Goal: Contribute content: Contribute content

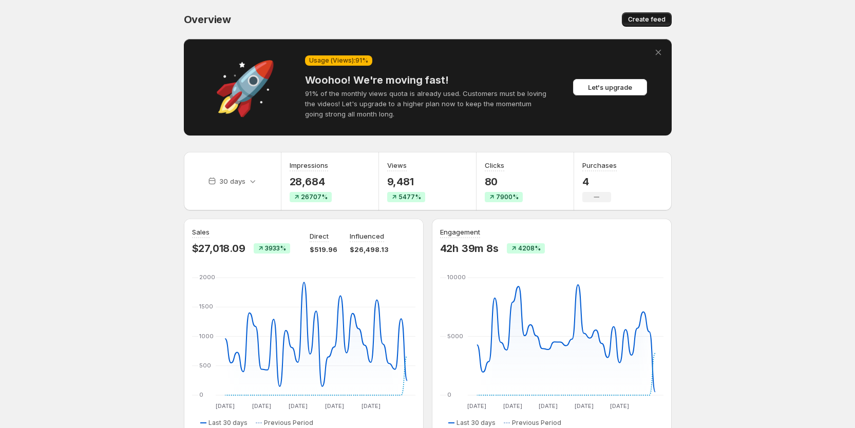
click at [644, 22] on span "Create feed" at bounding box center [646, 19] width 37 height 8
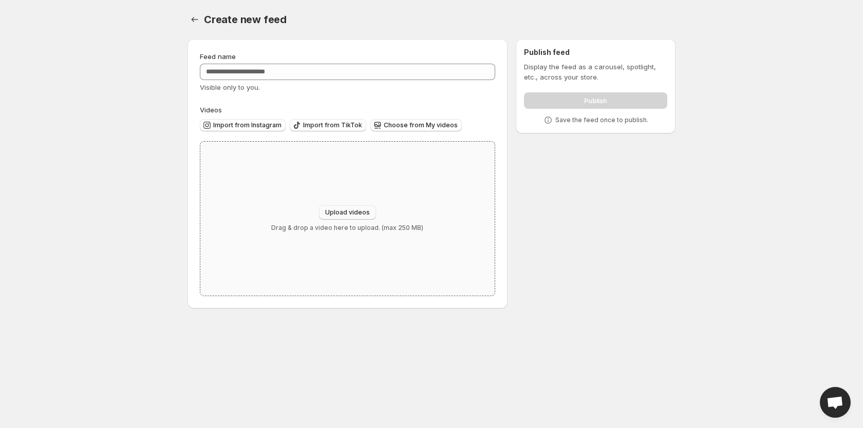
click at [347, 208] on button "Upload videos" at bounding box center [347, 212] width 57 height 14
type input "**********"
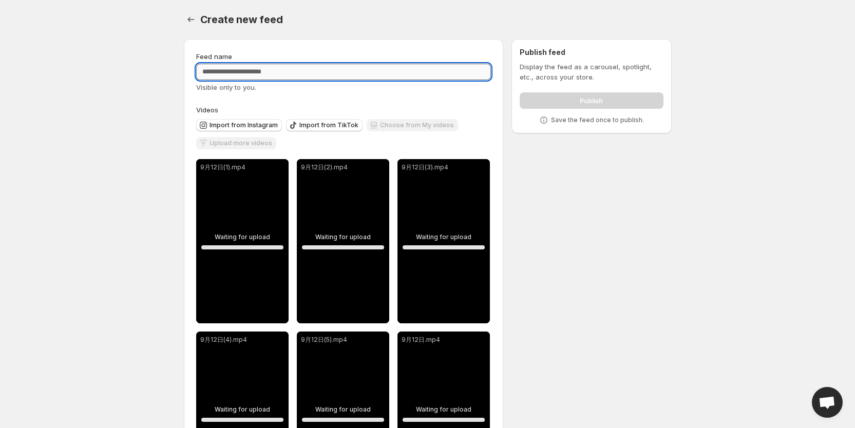
click at [271, 72] on input "Feed name" at bounding box center [343, 72] width 295 height 16
type input "**********"
click at [302, 93] on div "**********" at bounding box center [343, 359] width 295 height 617
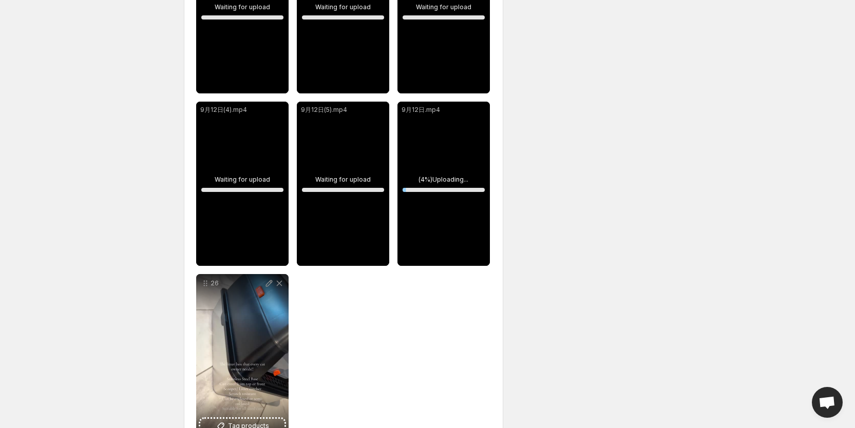
scroll to position [265, 0]
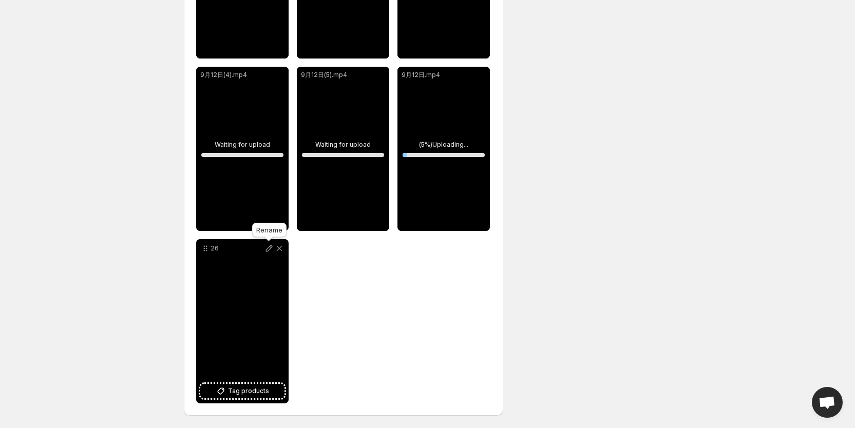
click at [271, 245] on icon at bounding box center [269, 248] width 10 height 10
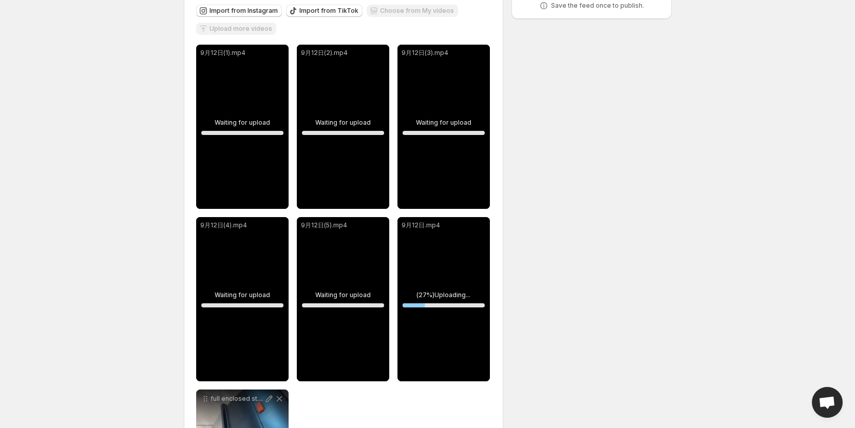
scroll to position [154, 0]
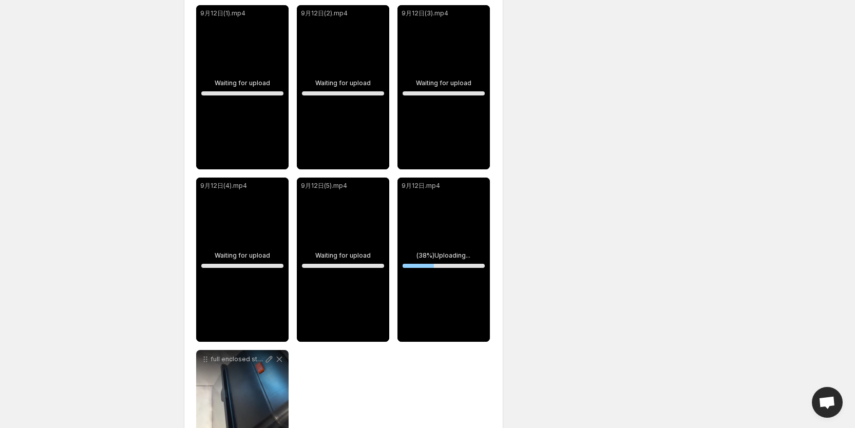
click at [623, 202] on div "**********" at bounding box center [424, 208] width 496 height 663
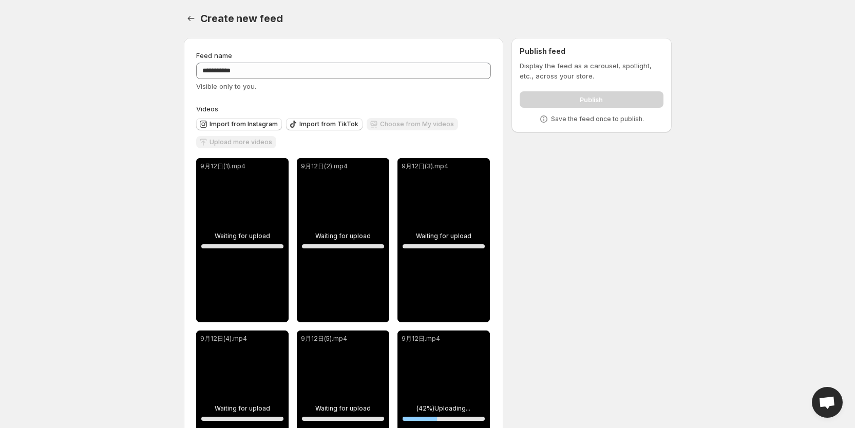
scroll to position [0, 0]
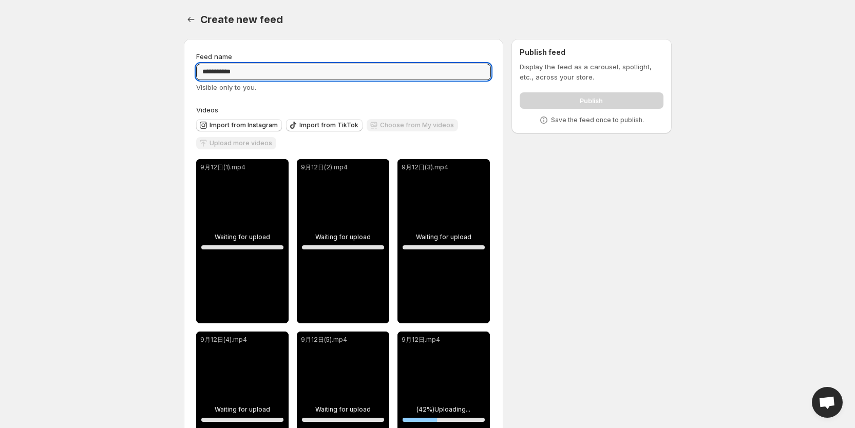
drag, startPoint x: 249, startPoint y: 72, endPoint x: 193, endPoint y: 69, distance: 56.0
click at [193, 69] on div "**********" at bounding box center [344, 360] width 320 height 642
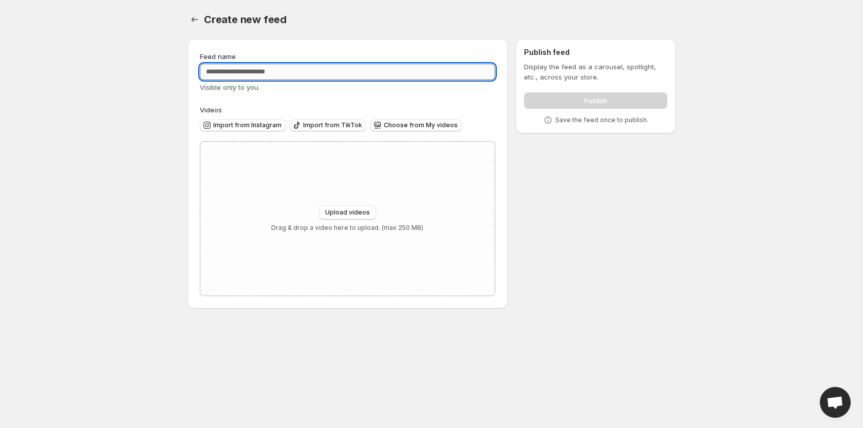
click at [292, 71] on input "Feed name" at bounding box center [347, 72] width 295 height 16
paste input "**********"
type input "**********"
click at [345, 205] on button "Upload videos" at bounding box center [347, 212] width 57 height 14
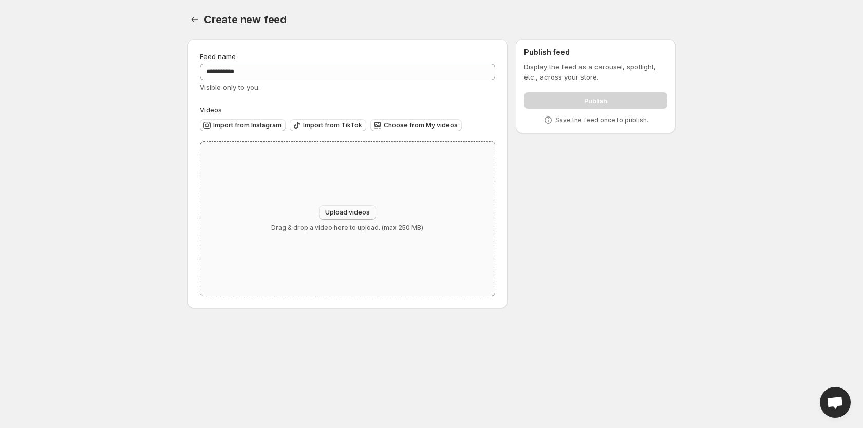
type input "**********"
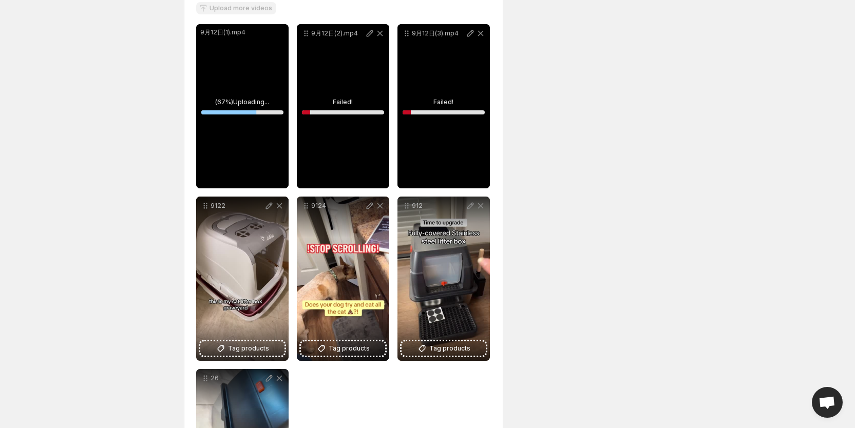
scroll to position [111, 0]
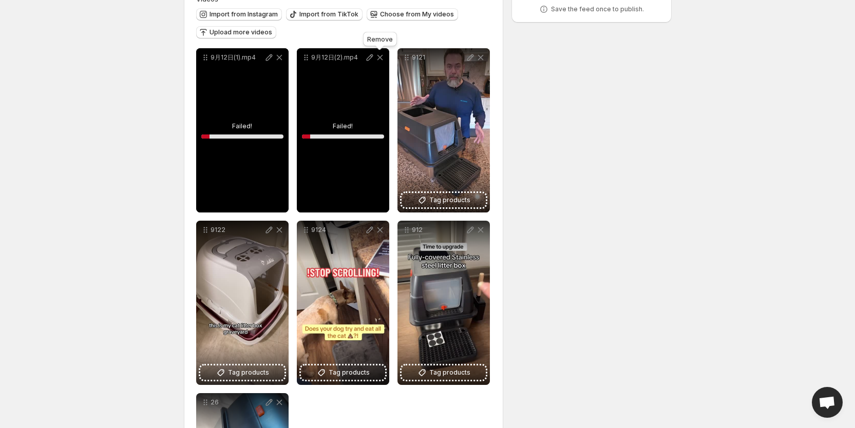
click at [379, 58] on icon at bounding box center [380, 58] width 6 height 6
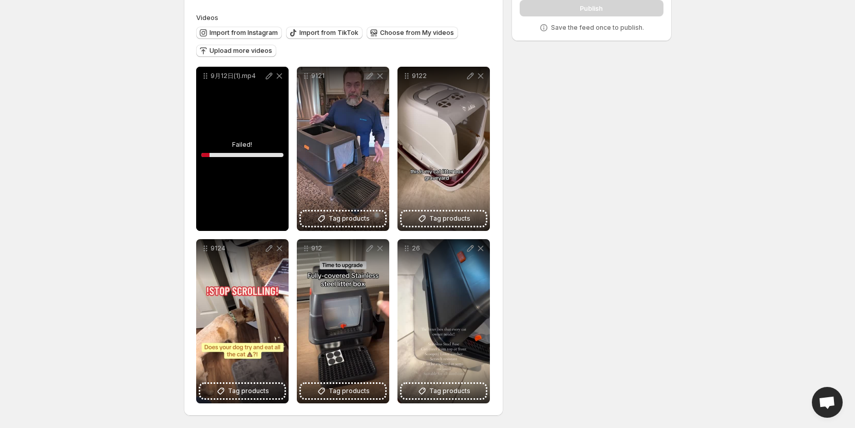
click at [277, 70] on div "9月12日(1).mp4" at bounding box center [242, 76] width 92 height 18
click at [277, 74] on icon at bounding box center [279, 76] width 6 height 6
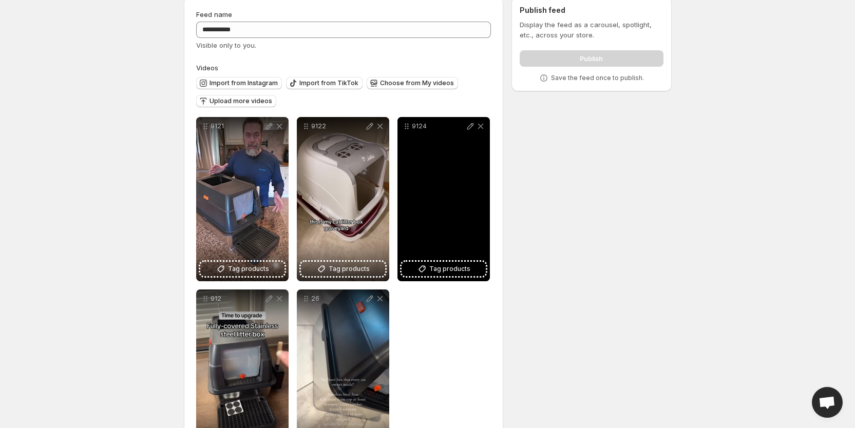
scroll to position [0, 0]
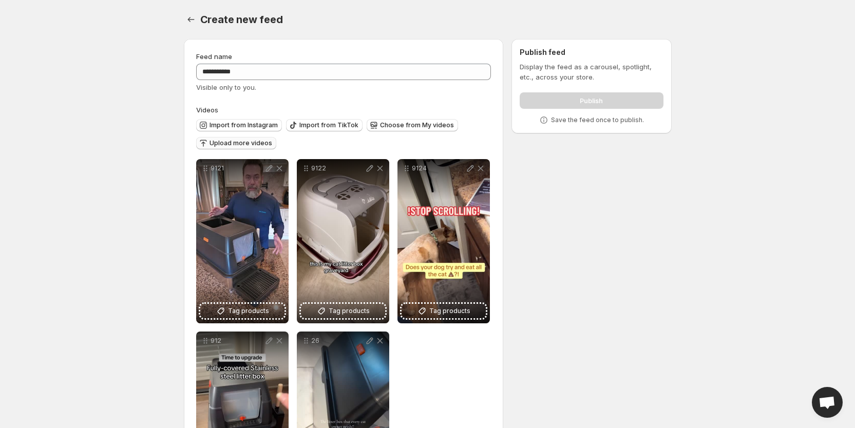
click at [249, 142] on span "Upload more videos" at bounding box center [241, 143] width 63 height 8
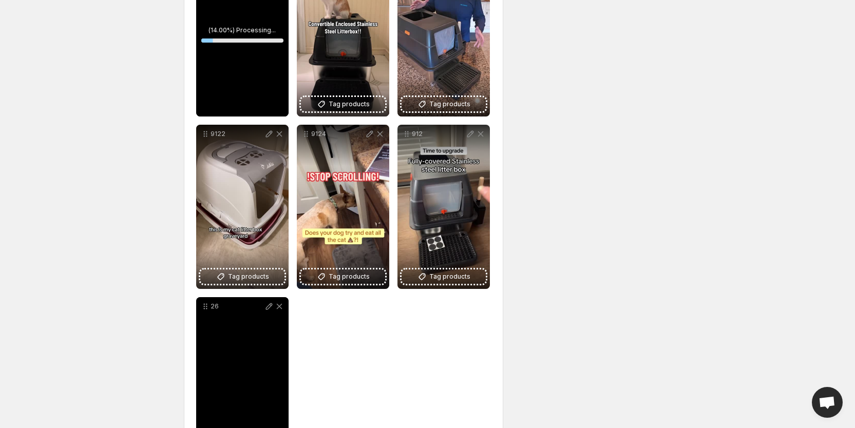
scroll to position [231, 0]
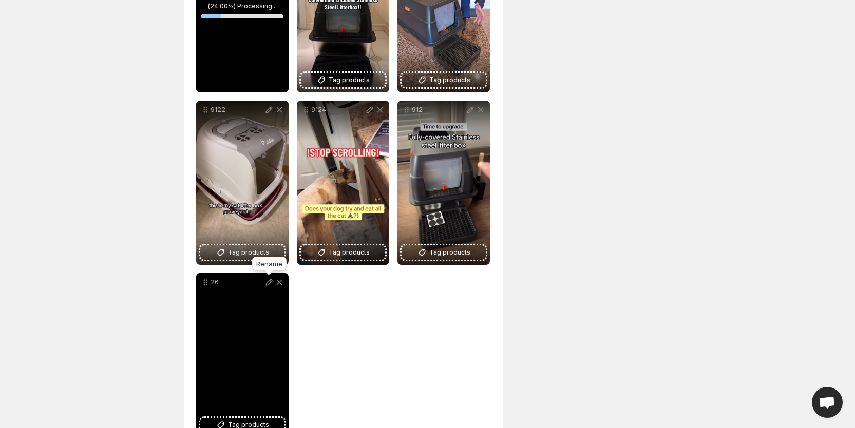
click at [269, 280] on icon at bounding box center [269, 282] width 10 height 10
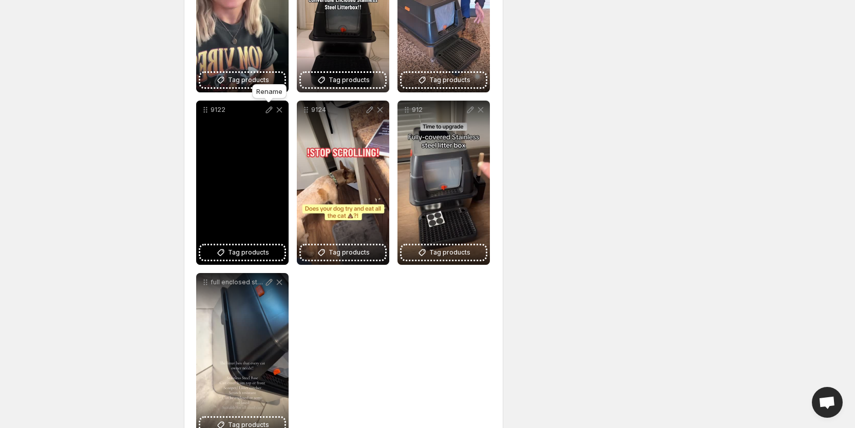
click at [268, 105] on icon at bounding box center [269, 110] width 10 height 10
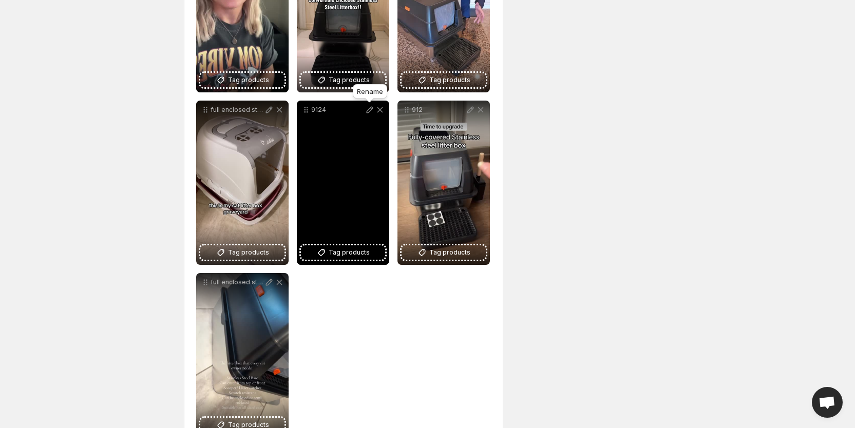
click at [373, 106] on icon at bounding box center [370, 110] width 10 height 10
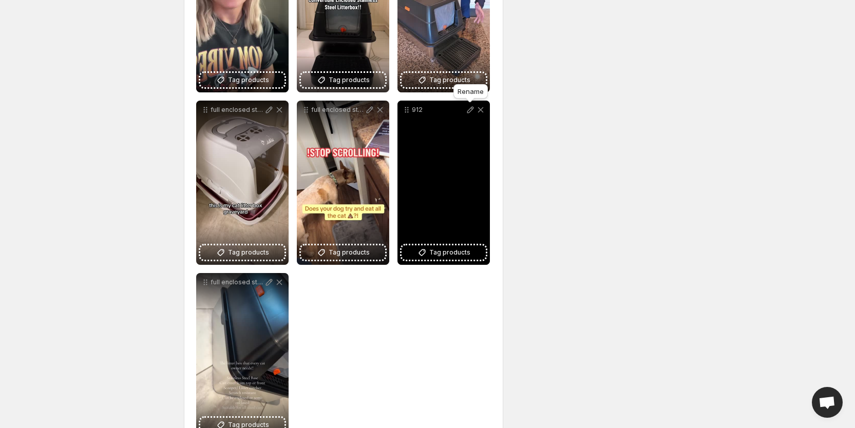
click at [468, 107] on icon at bounding box center [470, 110] width 10 height 10
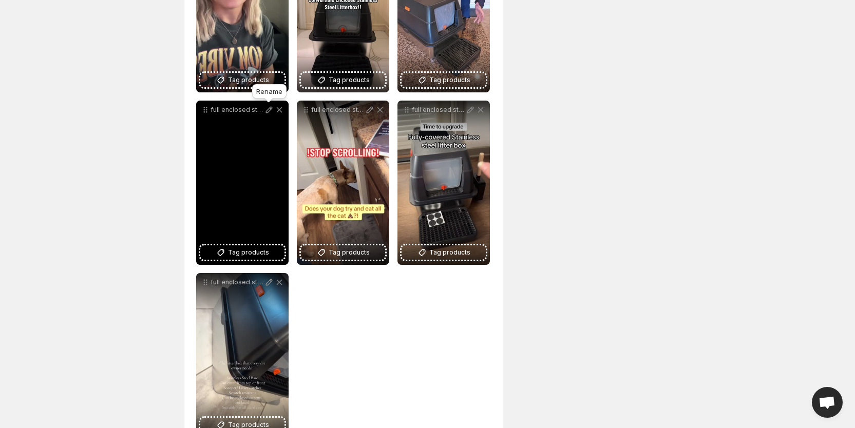
click at [269, 111] on icon at bounding box center [269, 110] width 7 height 7
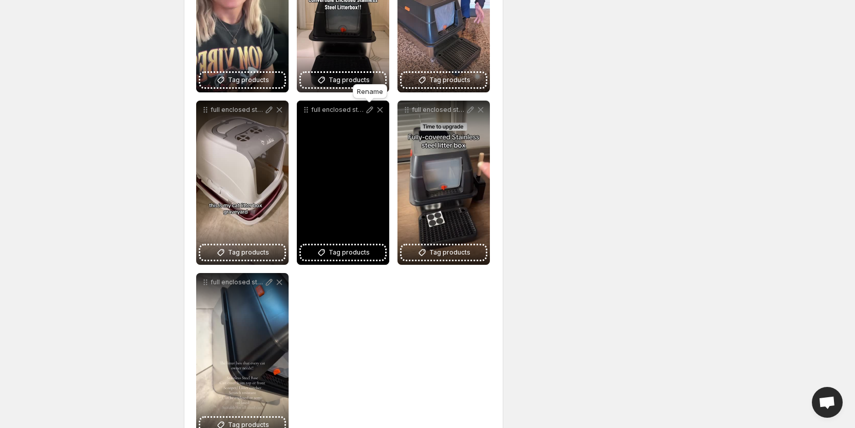
click at [370, 108] on icon at bounding box center [369, 110] width 7 height 7
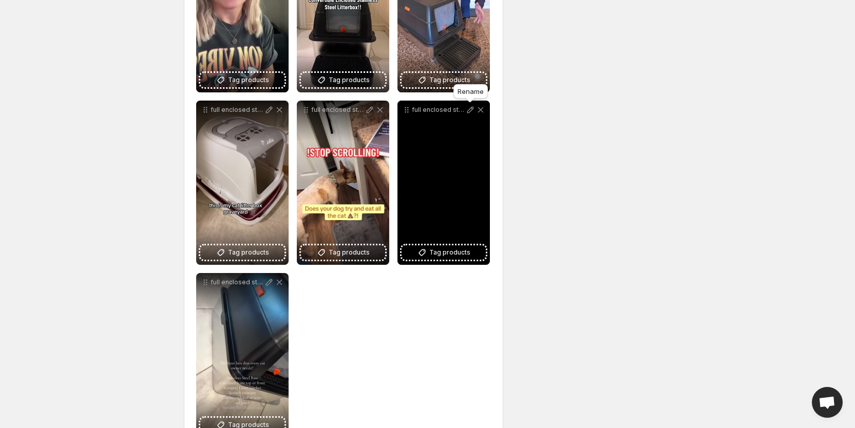
click at [469, 108] on icon at bounding box center [470, 110] width 10 height 10
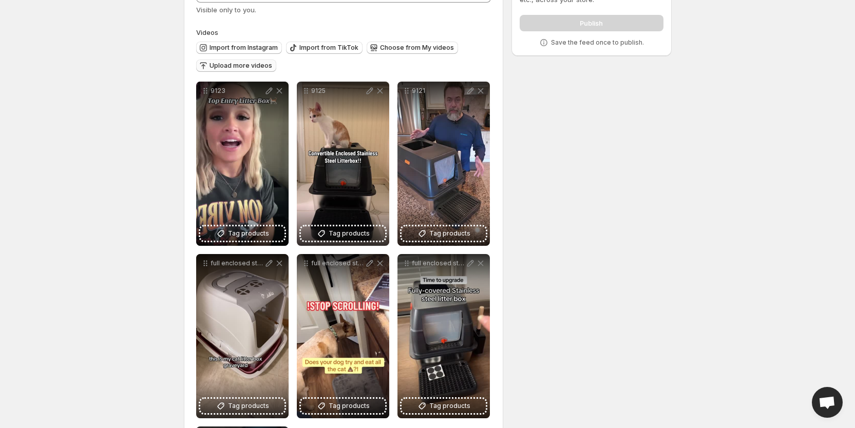
scroll to position [77, 0]
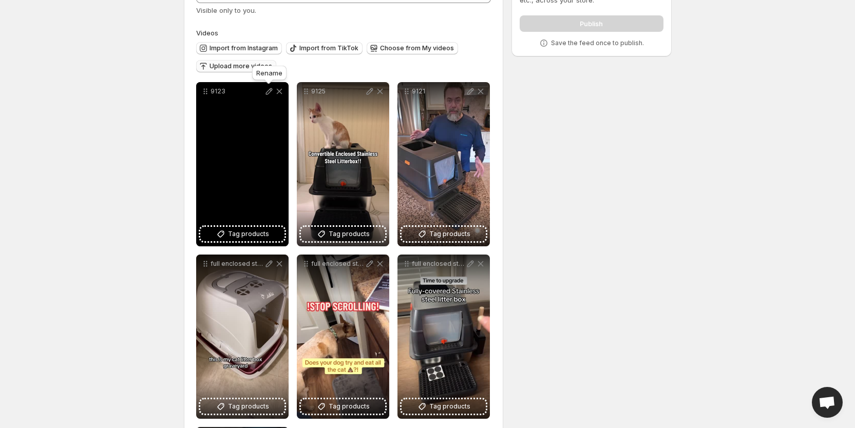
click at [269, 93] on icon at bounding box center [269, 91] width 10 height 10
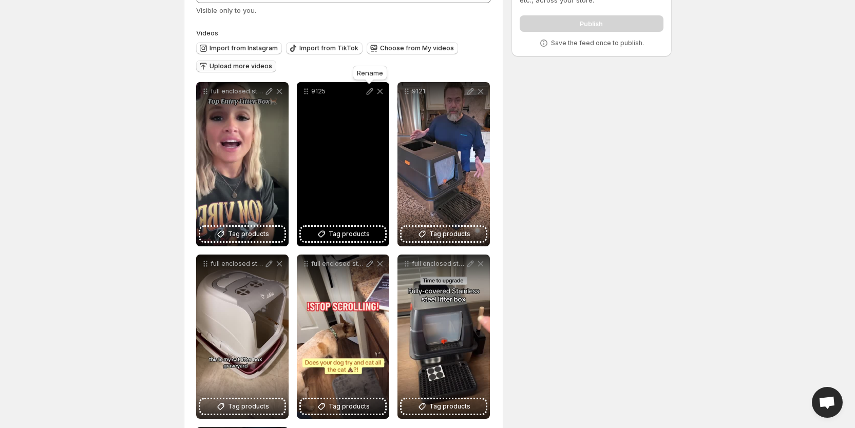
click at [369, 92] on icon at bounding box center [369, 91] width 7 height 7
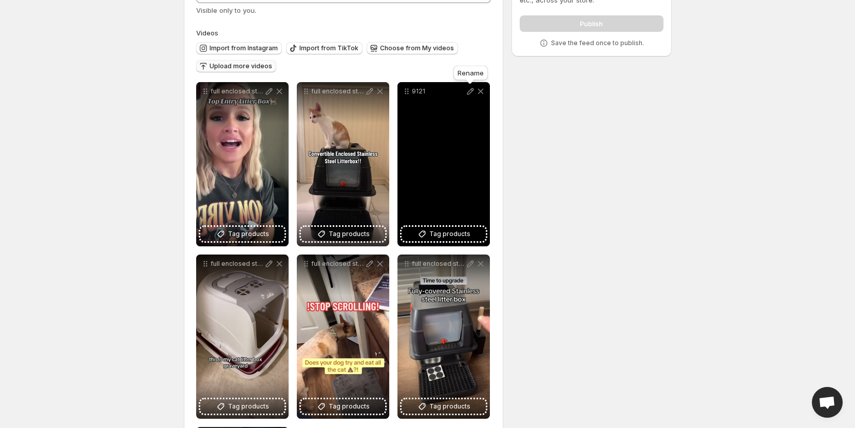
click at [470, 85] on div "Rename" at bounding box center [471, 75] width 39 height 23
click at [469, 86] on icon at bounding box center [470, 91] width 10 height 10
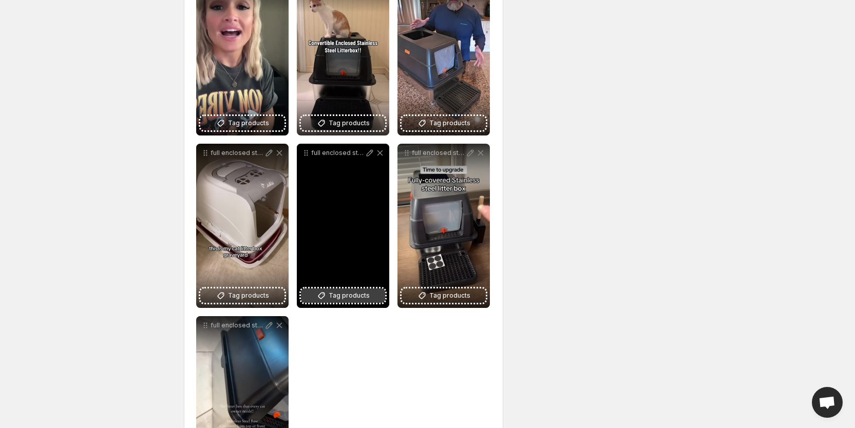
scroll to position [111, 0]
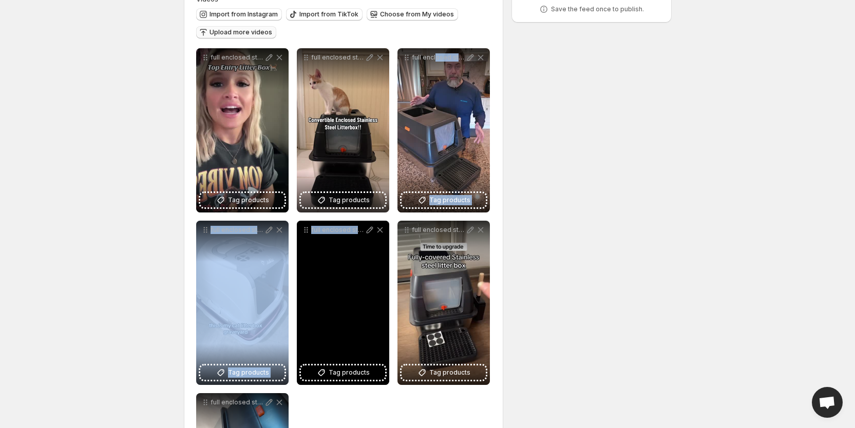
drag, startPoint x: 434, startPoint y: 164, endPoint x: 382, endPoint y: 234, distance: 87.0
click at [377, 242] on div "**********" at bounding box center [343, 303] width 295 height 510
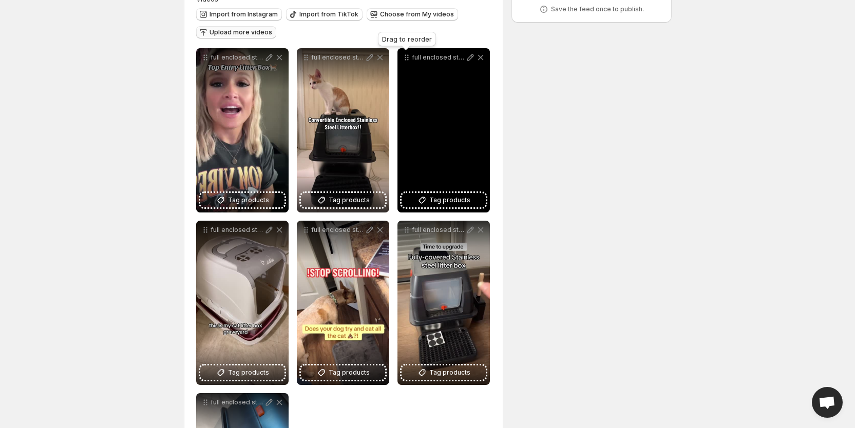
scroll to position [99, 0]
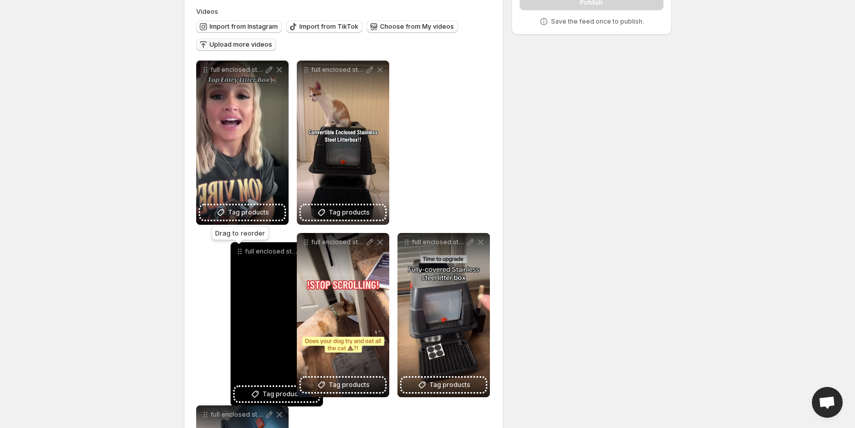
drag, startPoint x: 406, startPoint y: 57, endPoint x: 239, endPoint y: 251, distance: 256.1
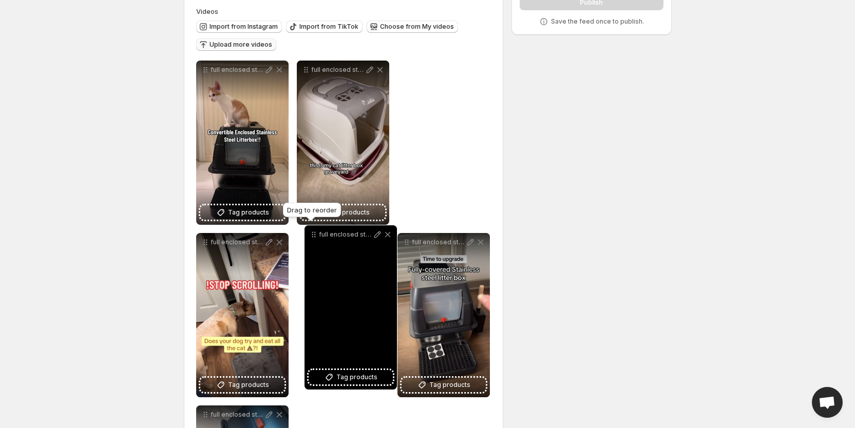
drag, startPoint x: 205, startPoint y: 67, endPoint x: 314, endPoint y: 232, distance: 197.3
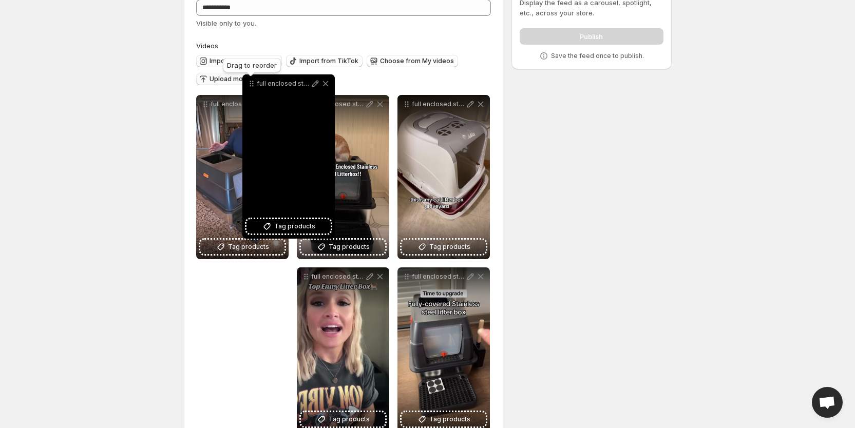
scroll to position [40, 0]
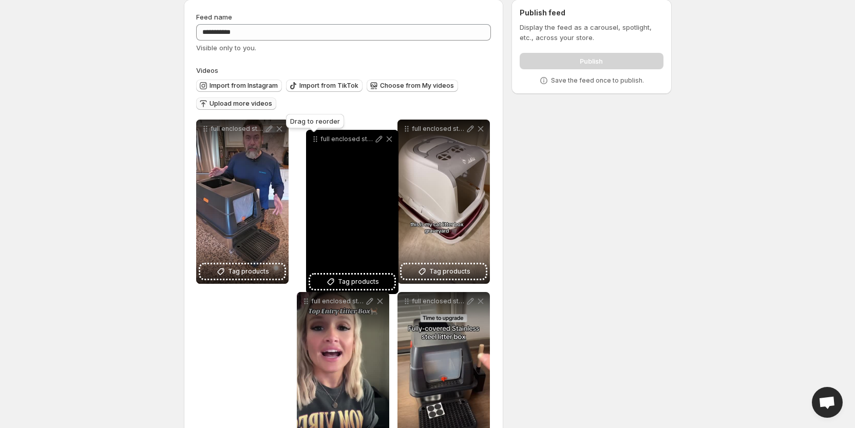
drag, startPoint x: 207, startPoint y: 242, endPoint x: 317, endPoint y: 136, distance: 152.9
click at [317, 136] on icon at bounding box center [315, 139] width 10 height 10
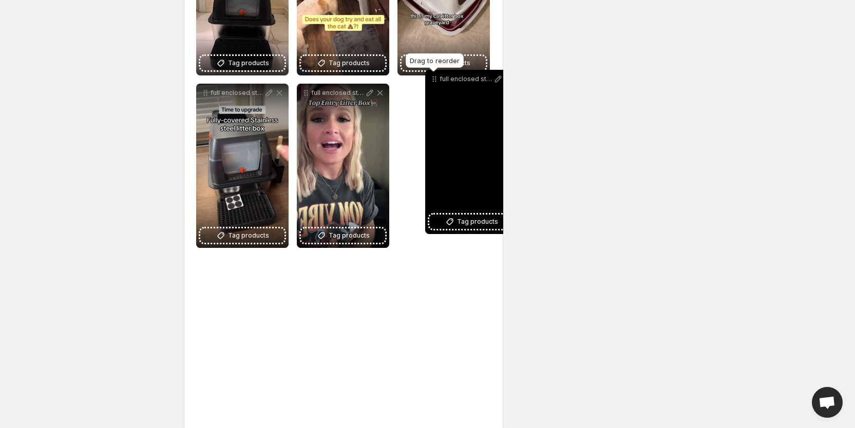
scroll to position [246, 0]
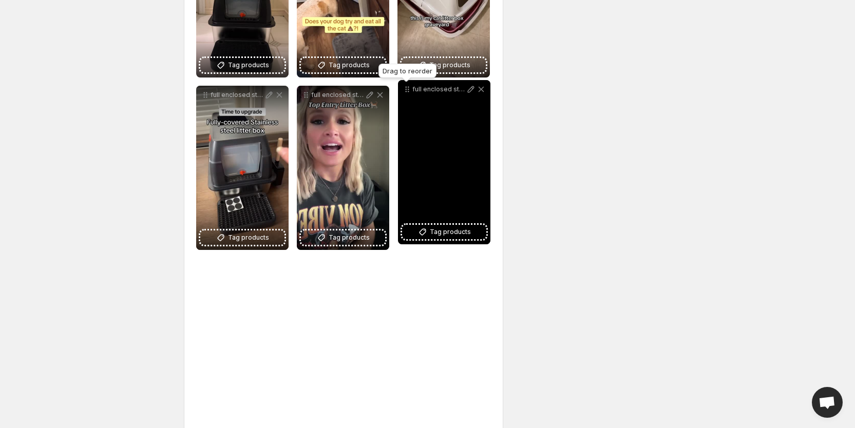
drag, startPoint x: 203, startPoint y: 251, endPoint x: 405, endPoint y: 107, distance: 247.9
click at [405, 92] on icon at bounding box center [406, 92] width 2 height 2
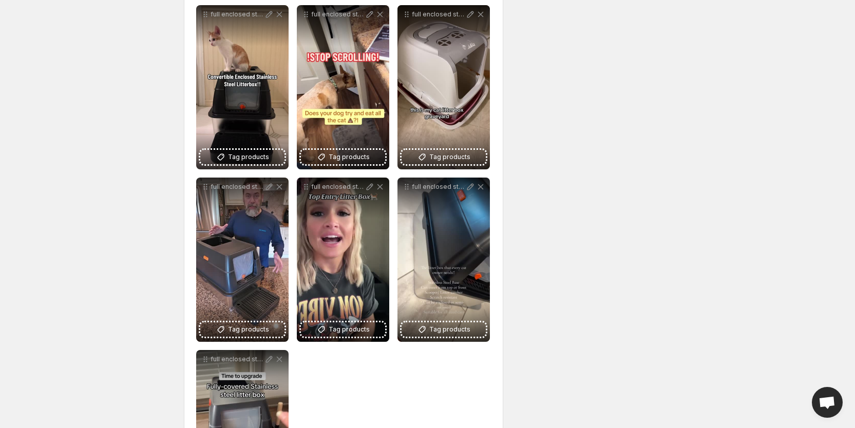
scroll to position [0, 0]
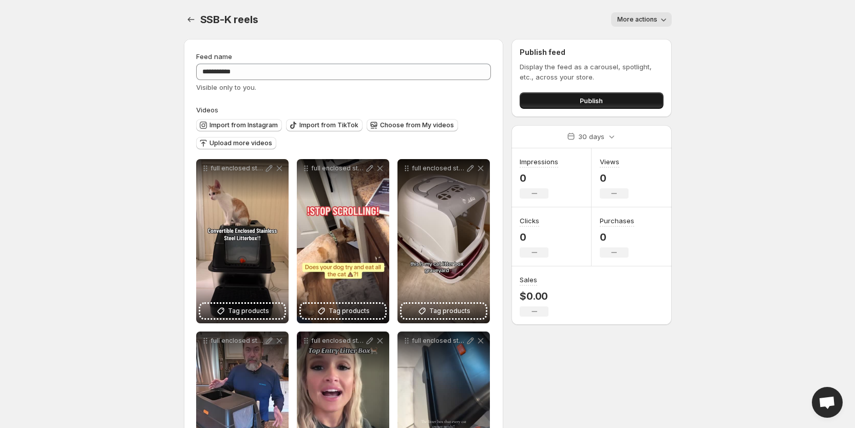
click at [584, 101] on span "Publish" at bounding box center [591, 101] width 23 height 10
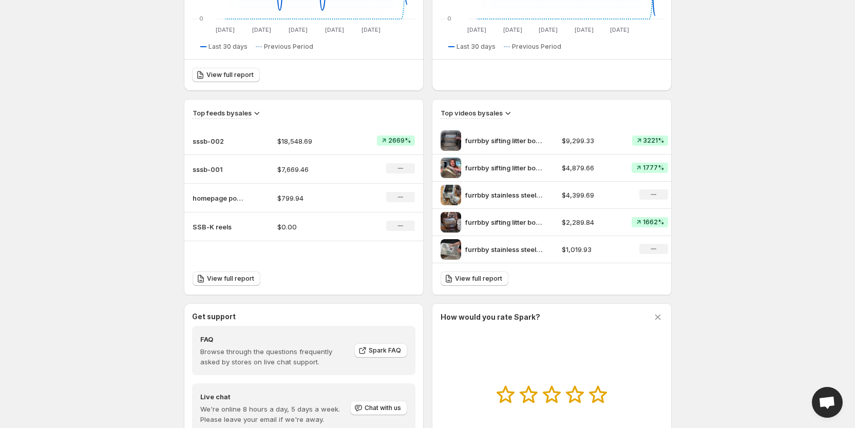
scroll to position [462, 0]
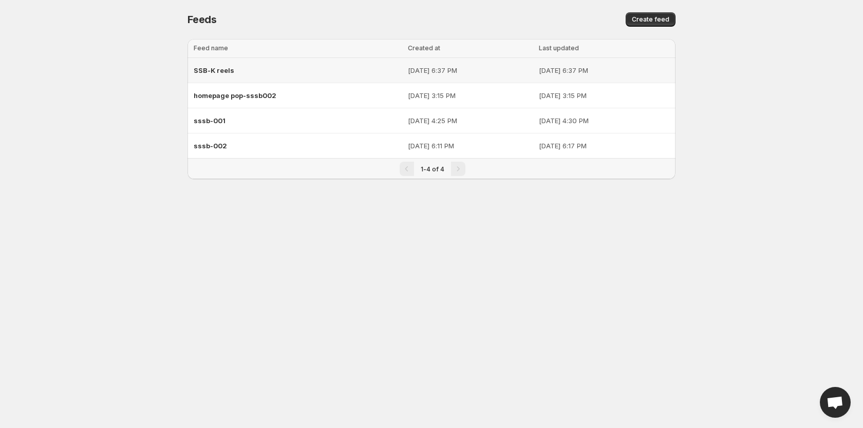
click at [223, 73] on span "SSB-K reels" at bounding box center [214, 70] width 41 height 8
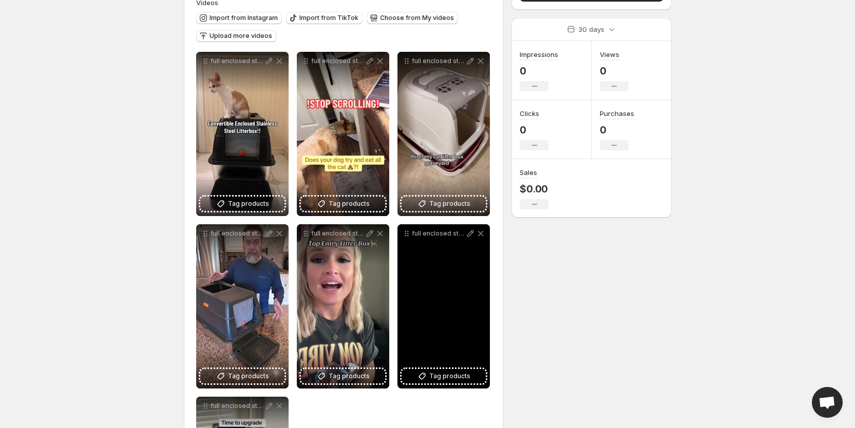
scroll to position [154, 0]
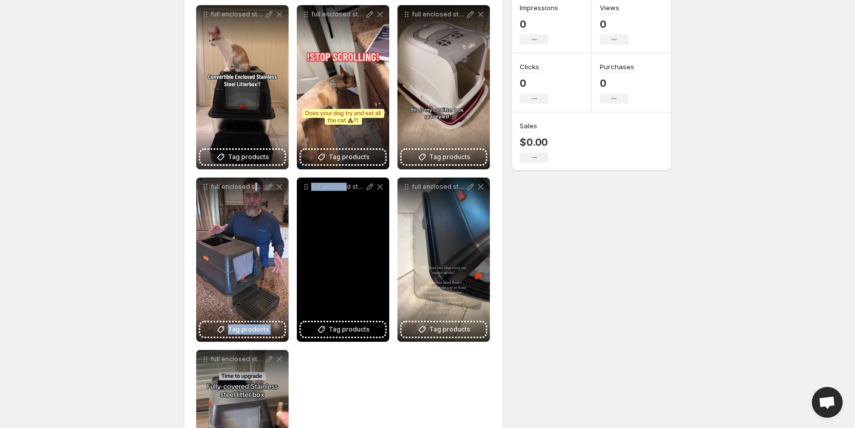
drag, startPoint x: 252, startPoint y: 255, endPoint x: 345, endPoint y: 200, distance: 108.0
click at [345, 200] on div "**********" at bounding box center [343, 260] width 295 height 510
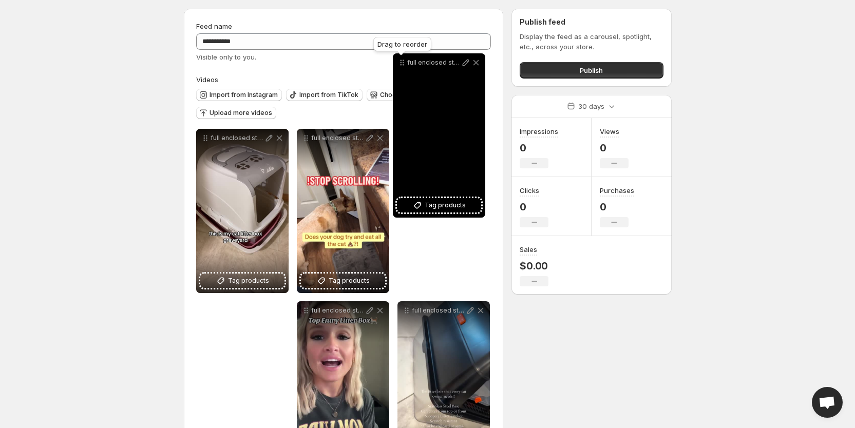
scroll to position [11, 0]
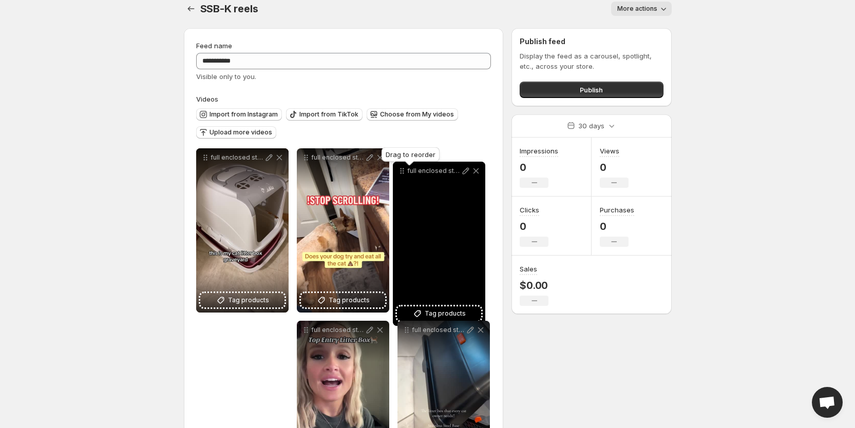
drag, startPoint x: 207, startPoint y: 186, endPoint x: 403, endPoint y: 171, distance: 196.8
click at [403, 171] on icon at bounding box center [404, 172] width 2 height 2
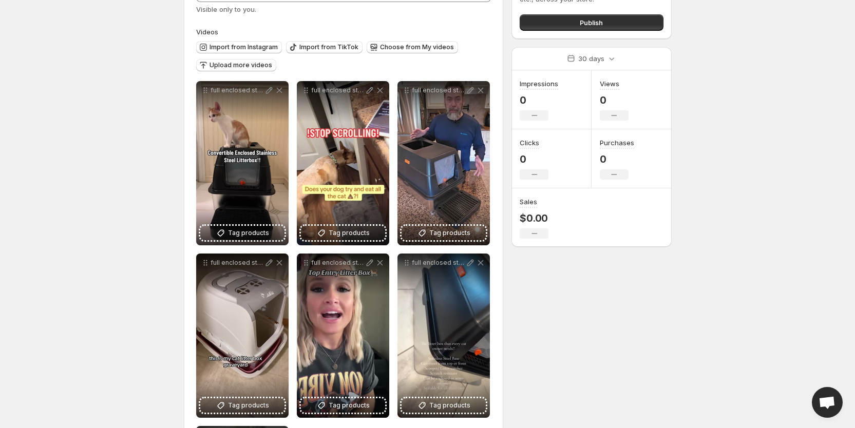
scroll to position [165, 0]
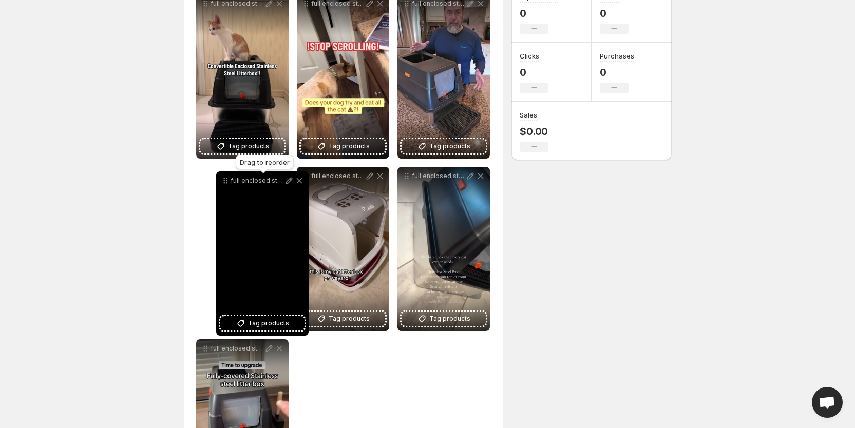
drag, startPoint x: 306, startPoint y: 178, endPoint x: 225, endPoint y: 183, distance: 80.8
click at [225, 183] on icon at bounding box center [225, 181] width 10 height 10
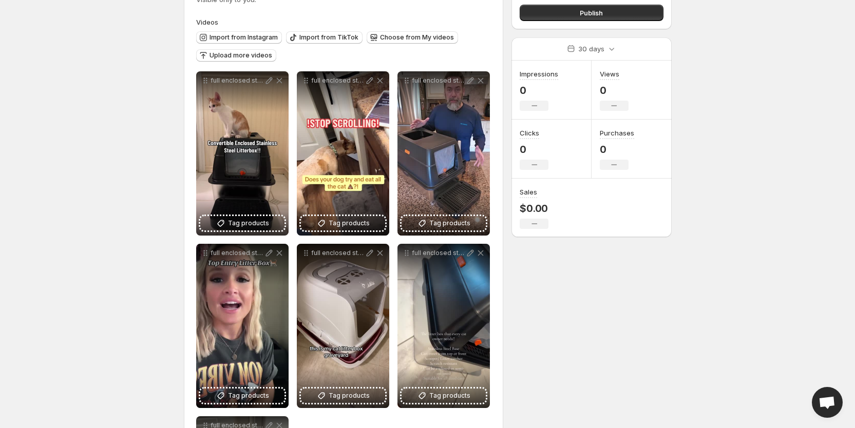
scroll to position [0, 0]
